Goal: Task Accomplishment & Management: Manage account settings

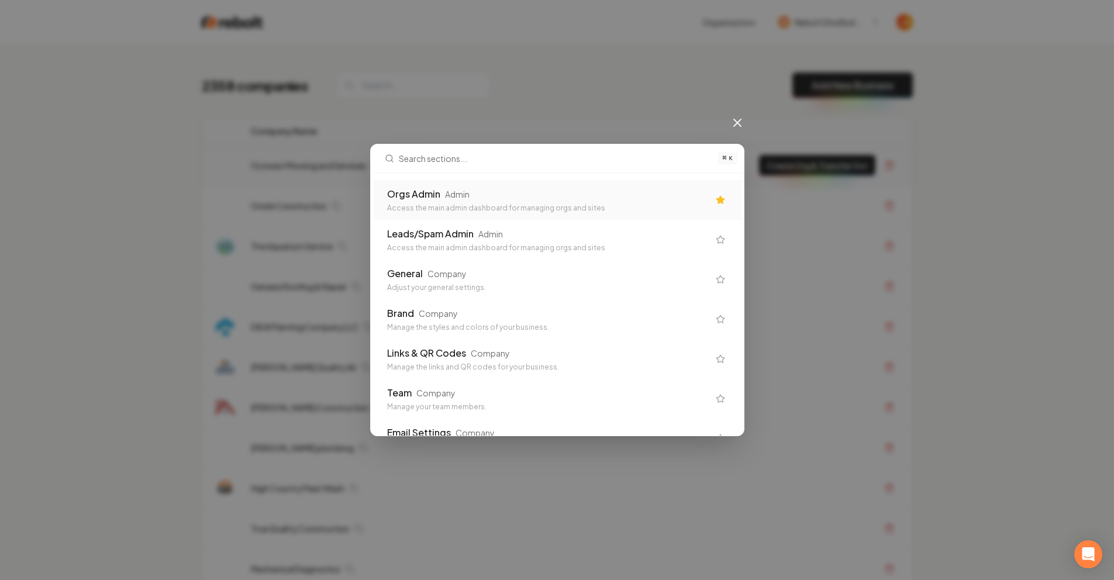
click at [542, 181] on div "Orgs Admin Admin Access the main admin dashboard for managing orgs and sites" at bounding box center [557, 200] width 369 height 40
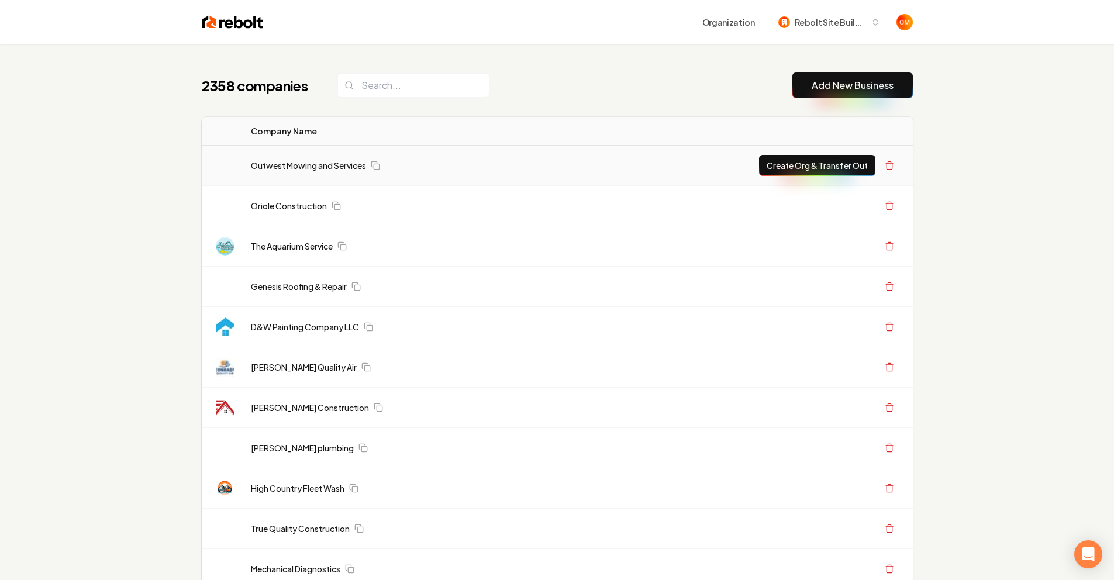
click at [543, 186] on td "Oriole Construction" at bounding box center [487, 206] width 491 height 40
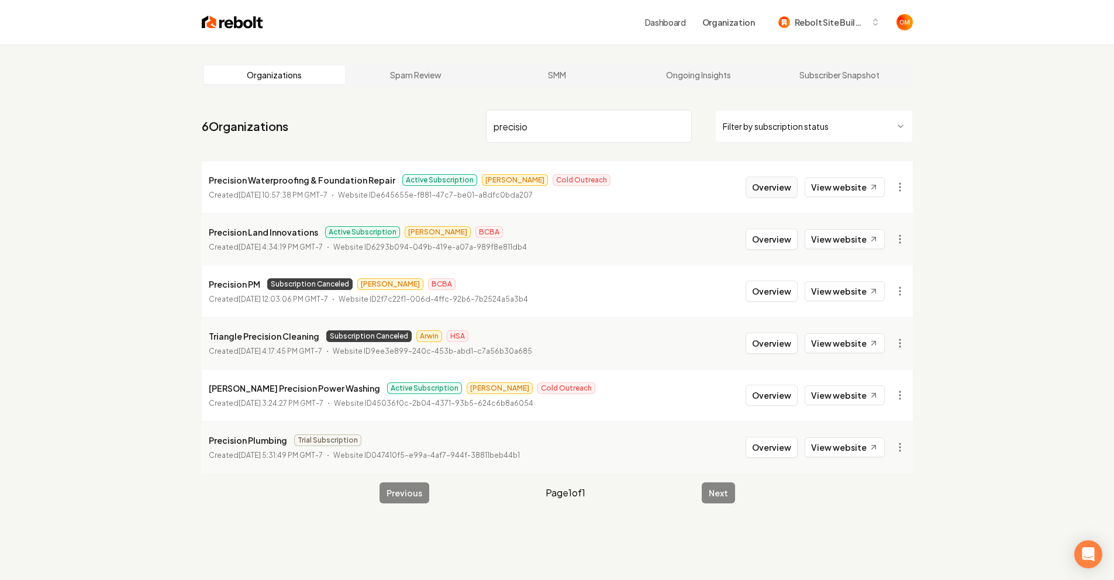
type input "precisio"
click at [766, 183] on button "Overview" at bounding box center [772, 187] width 52 height 21
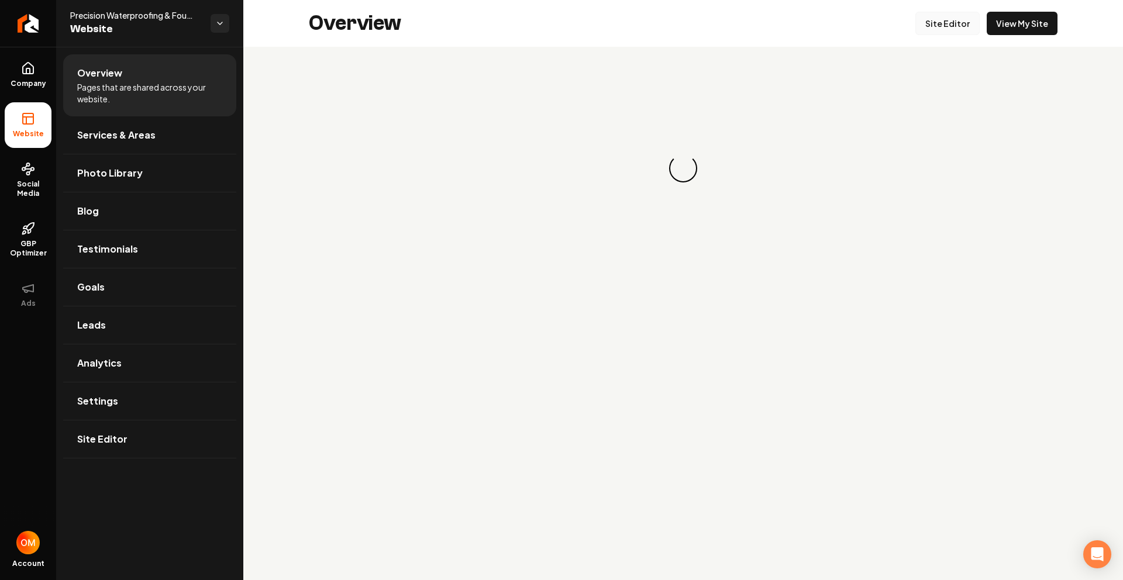
click at [927, 26] on link "Site Editor" at bounding box center [947, 23] width 64 height 23
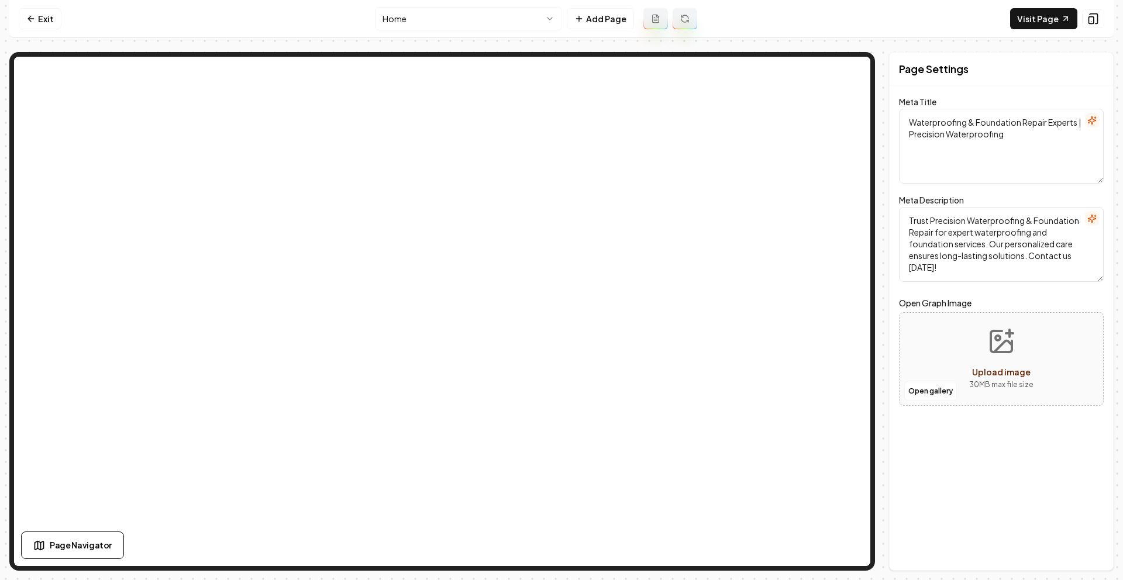
click at [993, 238] on textarea "Trust Precision Waterproofing & Foundation Repair for expert waterproofing and …" at bounding box center [1001, 244] width 205 height 75
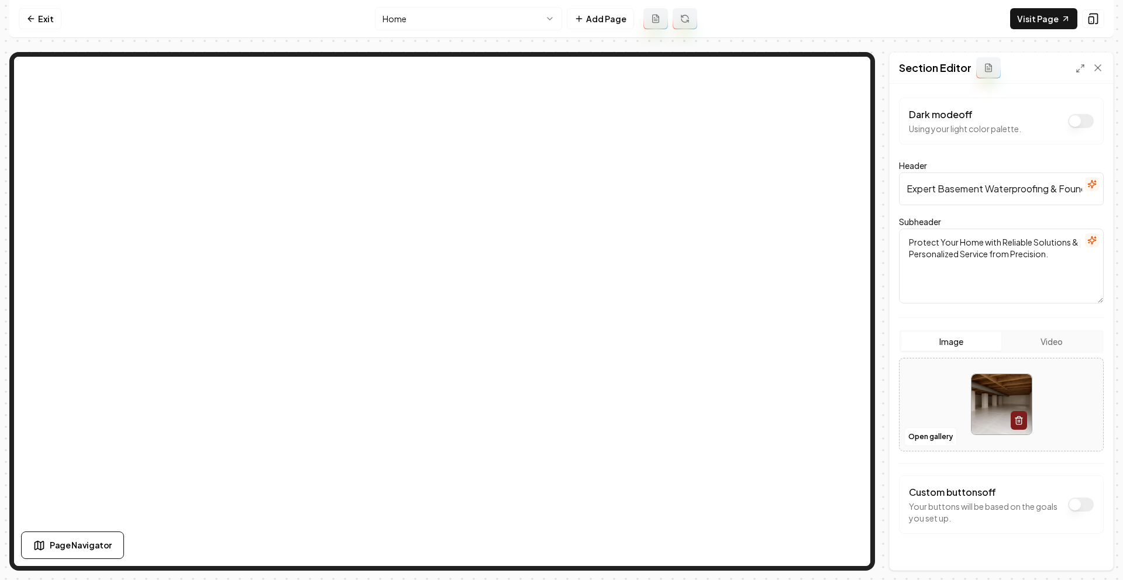
click at [965, 191] on input "Expert Basement Waterproofing & Foundation Repair" at bounding box center [1001, 189] width 205 height 33
type input "Expert Waterproofing & Foundation Repair"
click at [1088, 557] on button "Save" at bounding box center [1086, 550] width 35 height 21
click at [1042, 20] on link "Visit Page" at bounding box center [1043, 18] width 67 height 21
